Goal: Task Accomplishment & Management: Use online tool/utility

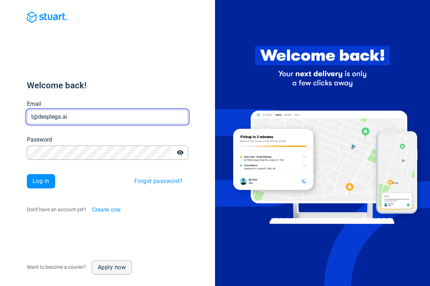
type input "t@desplega.ai"
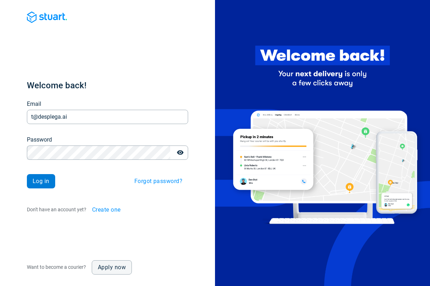
click at [41, 181] on span "Log in" at bounding box center [41, 182] width 17 height 6
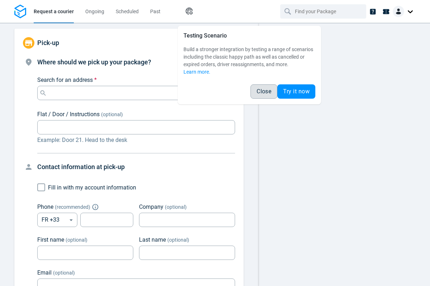
click at [263, 92] on span "Close" at bounding box center [263, 92] width 15 height 6
